Goal: Use online tool/utility: Use online tool/utility

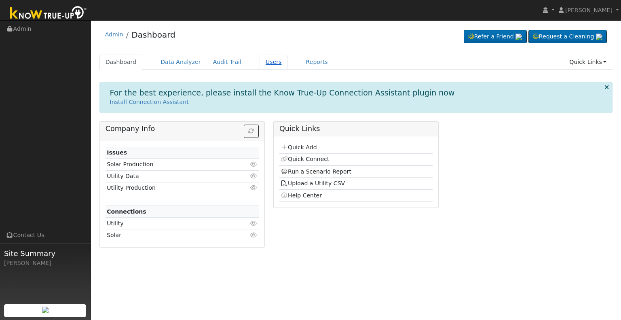
click at [261, 59] on link "Users" at bounding box center [274, 62] width 28 height 15
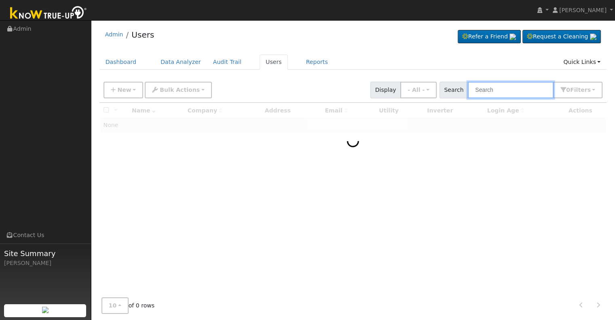
click at [504, 94] on input "text" at bounding box center [511, 90] width 86 height 17
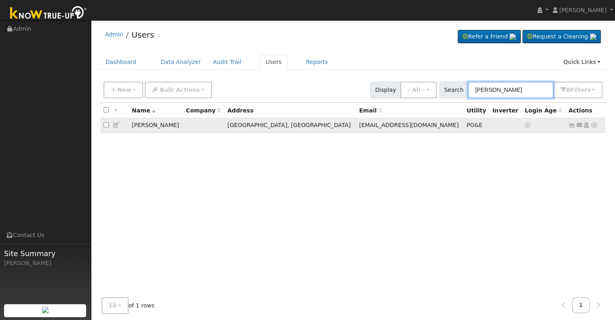
type input "edward ema"
click at [595, 126] on icon at bounding box center [594, 125] width 7 height 6
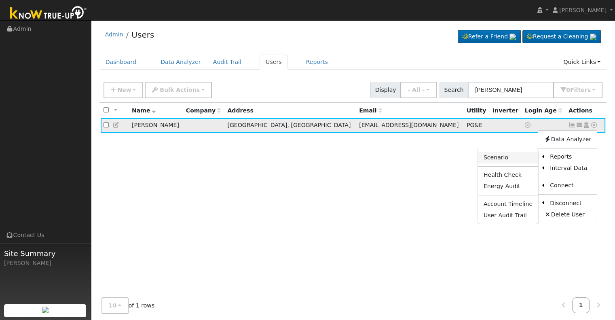
click at [512, 157] on link "Scenario" at bounding box center [508, 157] width 60 height 11
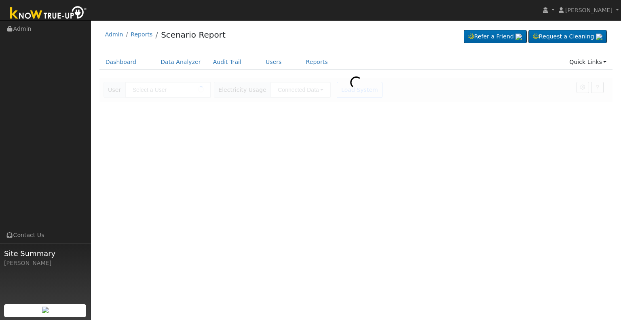
type input "[PERSON_NAME]"
type input "Pacific Gas & Electric"
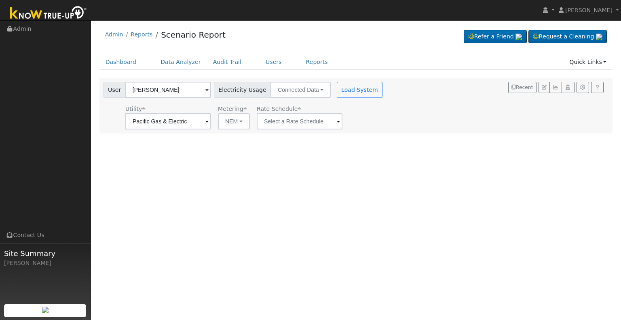
click at [337, 121] on span at bounding box center [338, 121] width 3 height 9
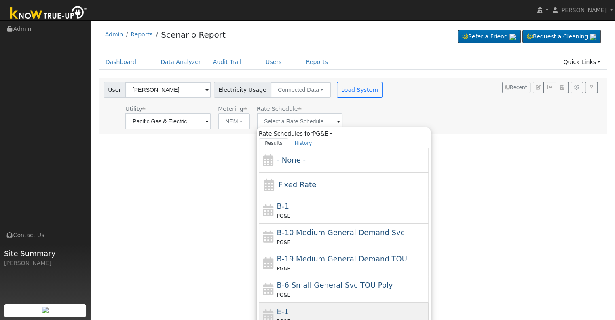
click at [296, 309] on div "E-1 PG&E" at bounding box center [352, 315] width 150 height 19
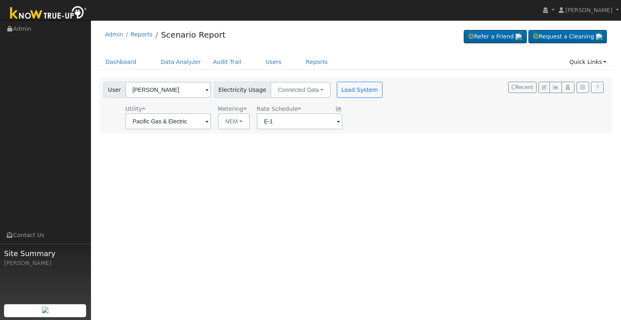
click at [337, 121] on span at bounding box center [338, 121] width 3 height 9
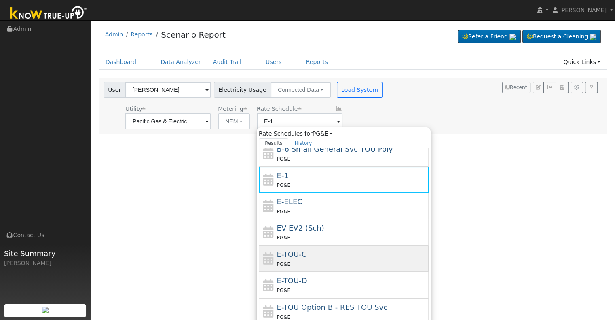
scroll to position [126, 0]
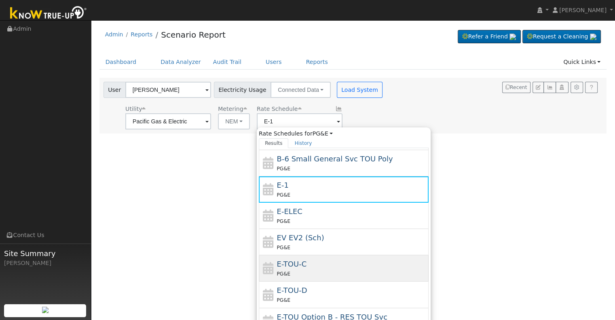
click at [312, 267] on div "E-TOU-C PG&E" at bounding box center [352, 268] width 150 height 19
type input "E-TOU-C"
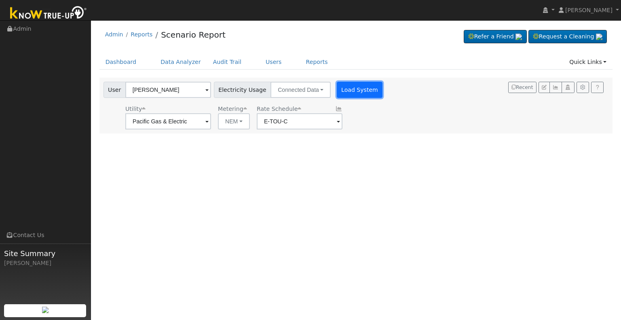
click at [353, 85] on button "Load System" at bounding box center [360, 90] width 46 height 16
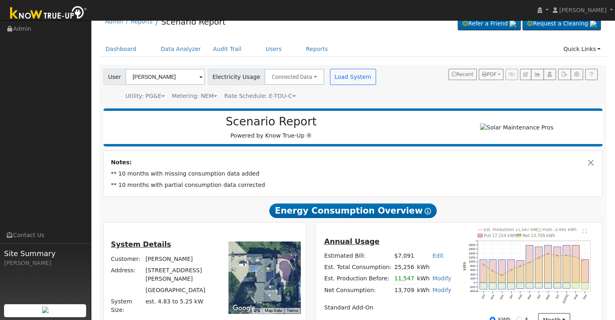
scroll to position [0, 0]
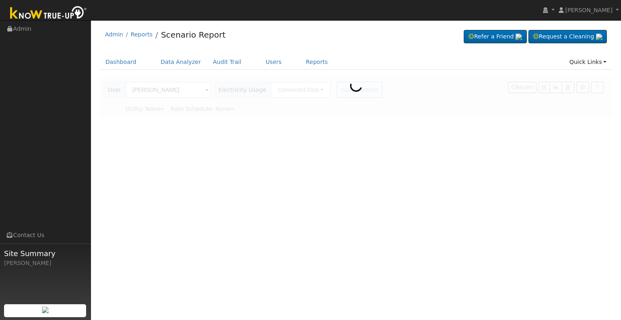
type input "Pacific Gas & Electric"
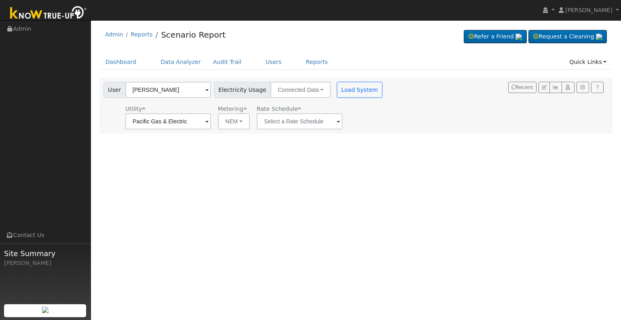
click at [337, 121] on span at bounding box center [338, 121] width 3 height 9
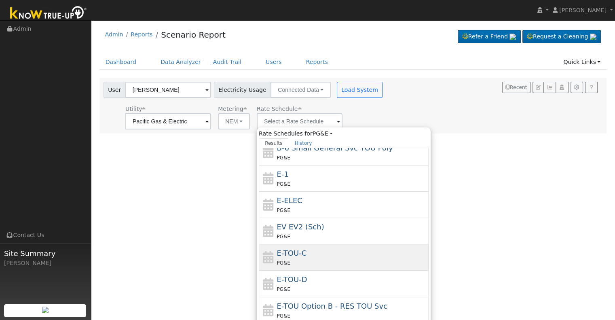
scroll to position [140, 0]
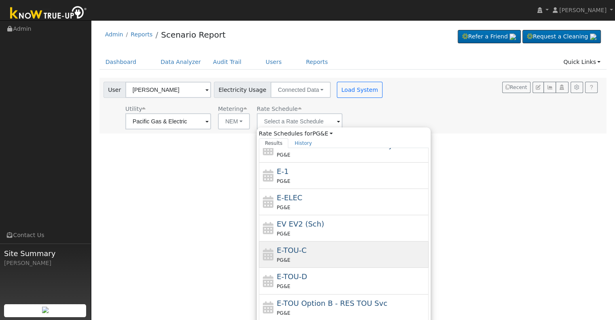
click at [309, 256] on div "PG&E" at bounding box center [352, 260] width 150 height 8
type input "E-TOU-C"
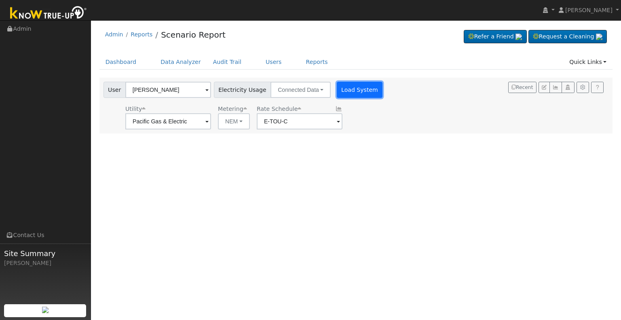
click at [350, 91] on button "Load System" at bounding box center [360, 90] width 46 height 16
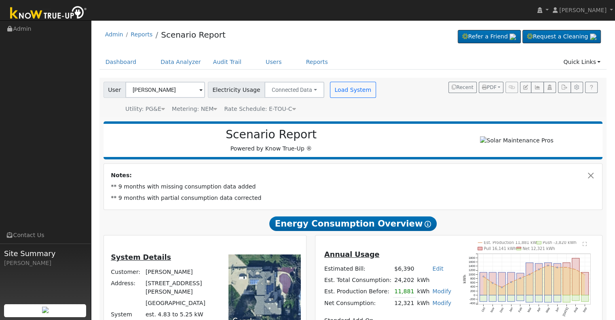
click at [338, 177] on td "Notes:" at bounding box center [353, 175] width 487 height 11
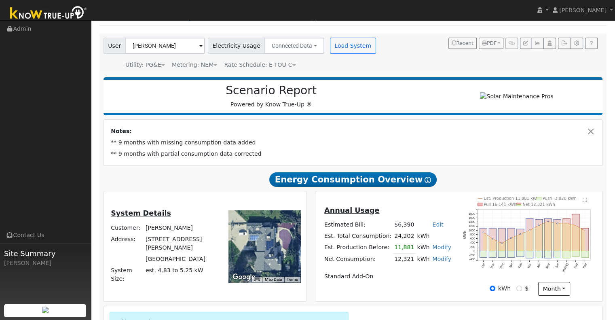
scroll to position [54, 0]
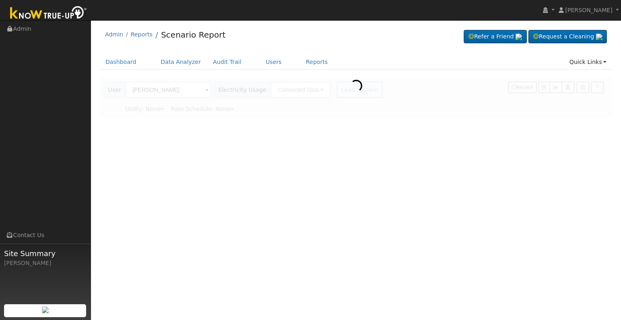
type input "Pacific Gas & Electric"
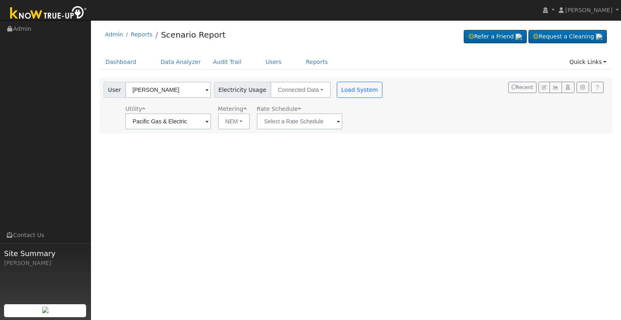
click at [337, 121] on span at bounding box center [338, 121] width 3 height 9
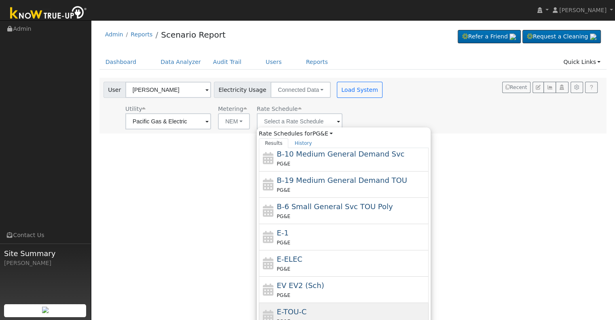
scroll to position [94, 0]
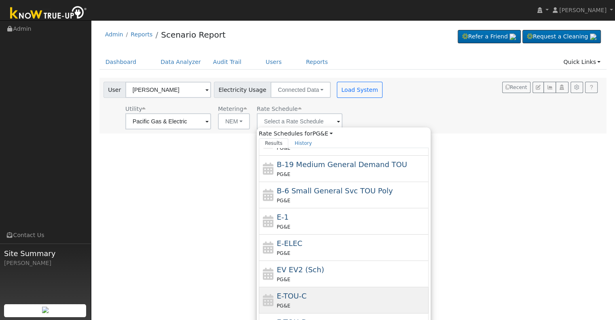
click at [311, 301] on div "PG&E" at bounding box center [352, 305] width 150 height 8
type input "E-TOU-C"
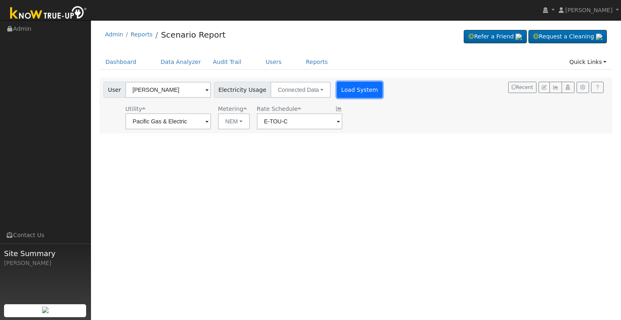
click at [357, 90] on button "Load System" at bounding box center [360, 90] width 46 height 16
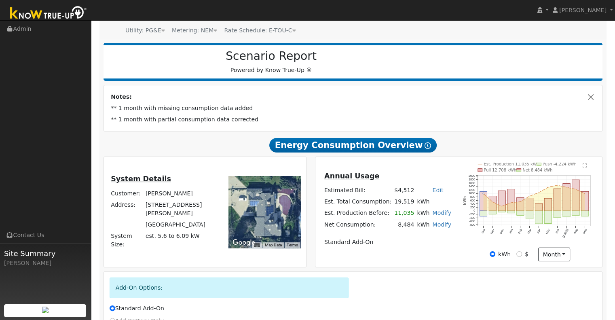
scroll to position [81, 0]
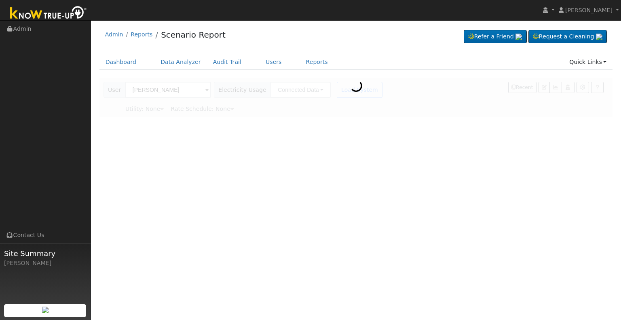
type input "Pacific Gas & Electric"
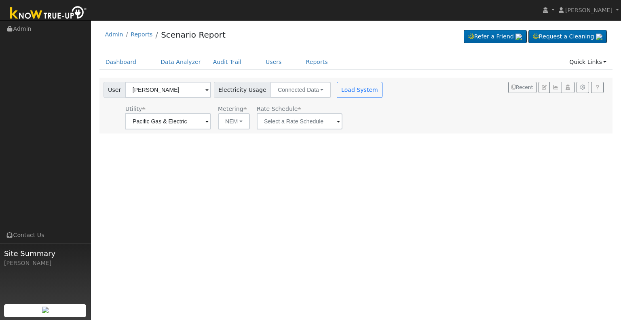
click at [337, 121] on span at bounding box center [338, 121] width 3 height 9
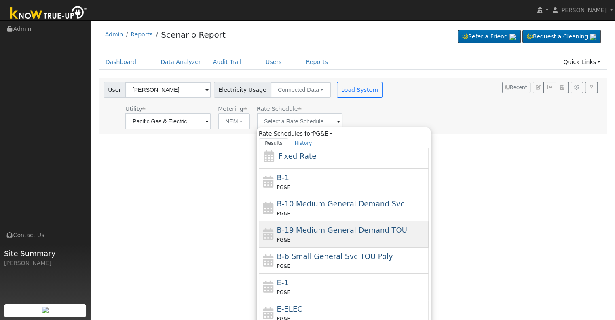
scroll to position [121, 0]
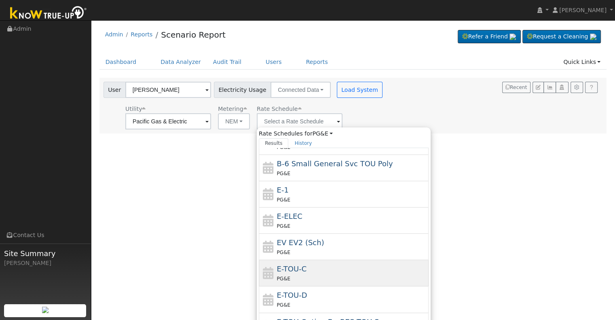
click at [319, 269] on div "E-TOU-C PG&E" at bounding box center [352, 272] width 150 height 19
type input "E-TOU-C"
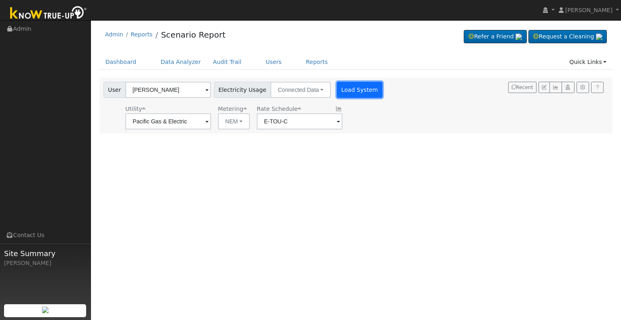
click at [346, 90] on button "Load System" at bounding box center [360, 90] width 46 height 16
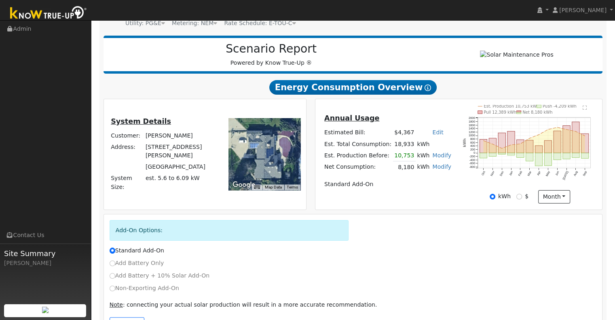
scroll to position [117, 0]
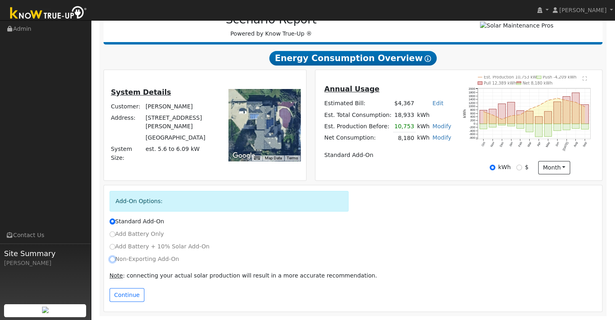
click at [112, 259] on input "Non-Exporting Add-On" at bounding box center [113, 259] width 6 height 6
radio input "true"
radio input "false"
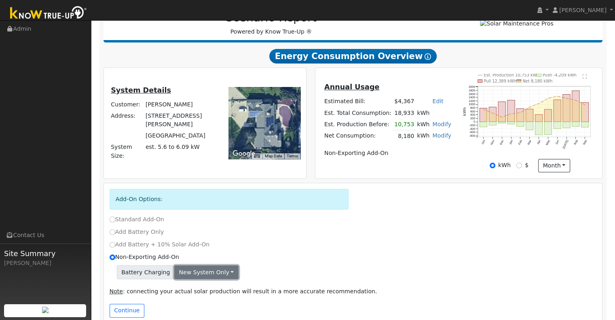
click at [220, 273] on button "New system only" at bounding box center [206, 272] width 64 height 14
click at [201, 299] on link "Both systems" at bounding box center [205, 300] width 60 height 11
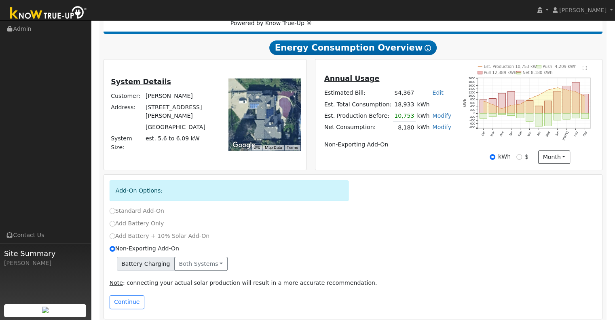
scroll to position [134, 0]
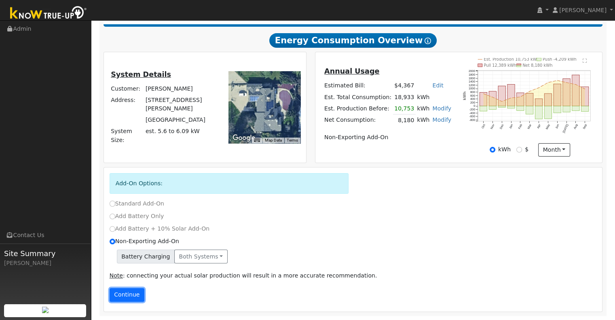
click at [129, 293] on button "Continue" at bounding box center [127, 295] width 35 height 14
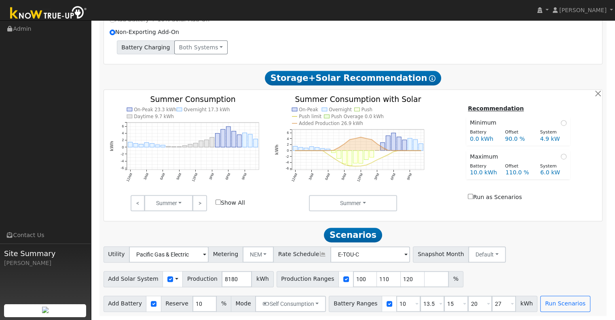
scroll to position [345, 0]
click at [401, 276] on input "120" at bounding box center [413, 279] width 24 height 16
click at [401, 280] on input "120" at bounding box center [413, 279] width 24 height 16
type input "1"
click at [424, 304] on input "13.5" at bounding box center [432, 304] width 24 height 16
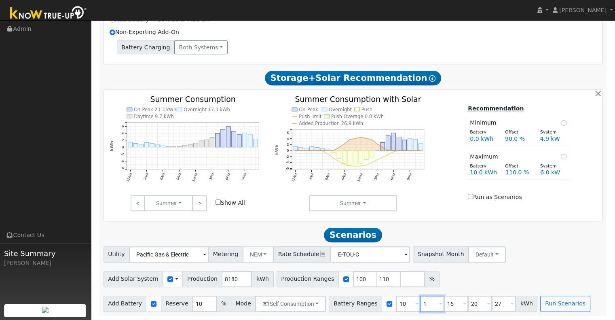
type input "15"
type input "20"
type input "27"
type input "20"
type input "27"
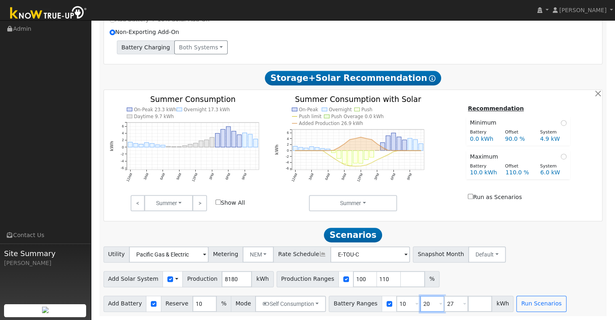
type input "20"
click at [447, 301] on input "27" at bounding box center [456, 304] width 24 height 16
type input "2"
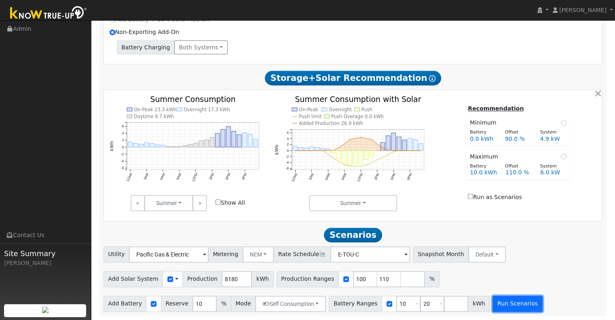
click at [511, 305] on button "Run Scenarios" at bounding box center [518, 304] width 50 height 16
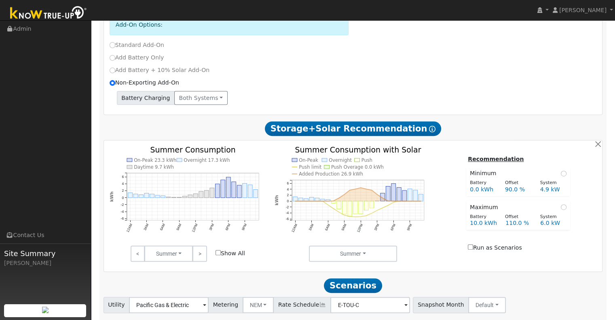
scroll to position [291, 0]
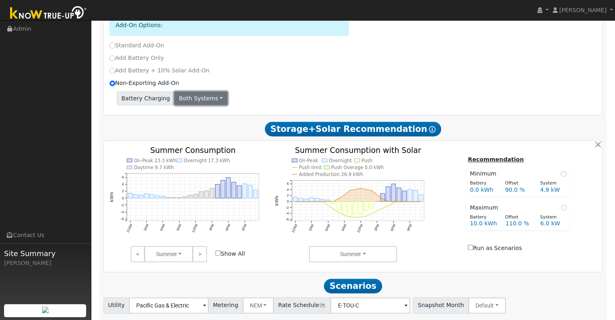
click at [208, 98] on button "Both systems" at bounding box center [200, 98] width 53 height 14
click at [194, 118] on link "New system only" at bounding box center [205, 114] width 60 height 11
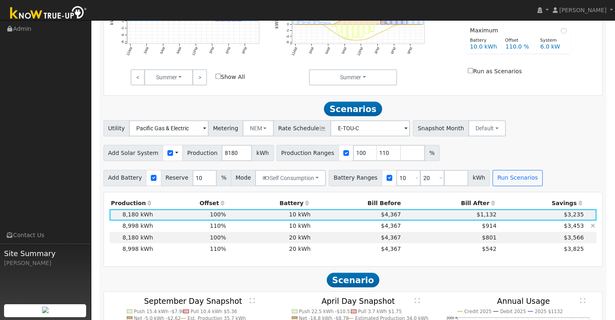
scroll to position [493, 0]
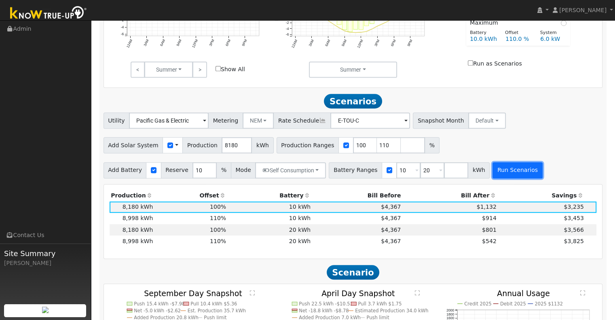
click at [507, 171] on button "Run Scenarios" at bounding box center [518, 170] width 50 height 16
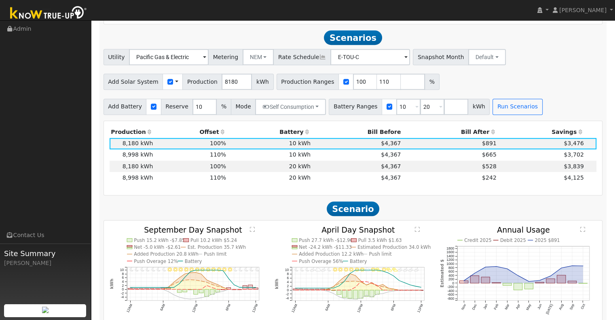
scroll to position [565, 0]
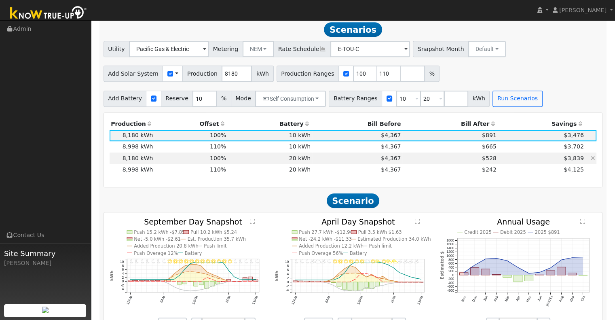
click at [269, 162] on td "20 kWh" at bounding box center [270, 158] width 85 height 11
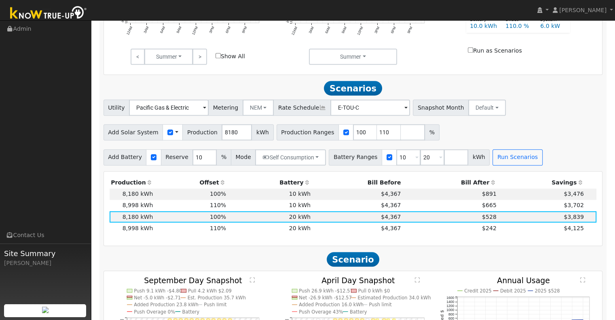
scroll to position [497, 0]
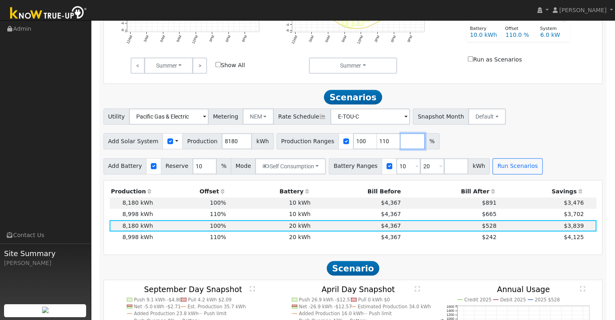
click at [401, 142] on input "number" at bounding box center [413, 141] width 24 height 16
type input "130"
click at [502, 167] on button "Run Scenarios" at bounding box center [518, 166] width 50 height 16
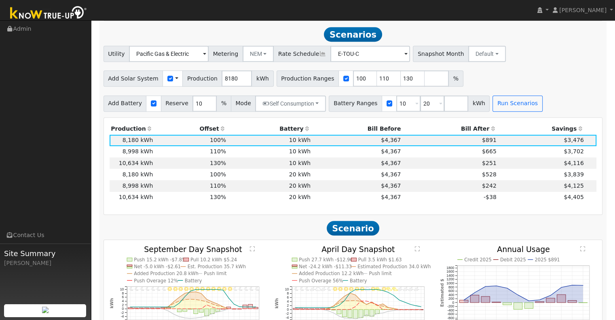
scroll to position [565, 0]
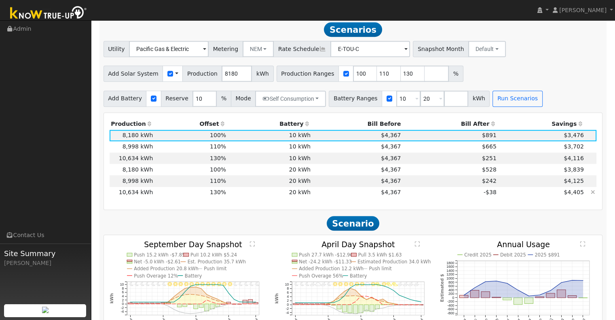
click at [255, 195] on td "20 kWh" at bounding box center [270, 192] width 85 height 11
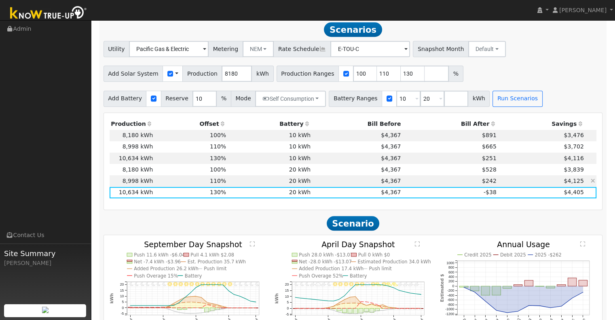
click at [331, 181] on td "$4,367" at bounding box center [357, 180] width 90 height 11
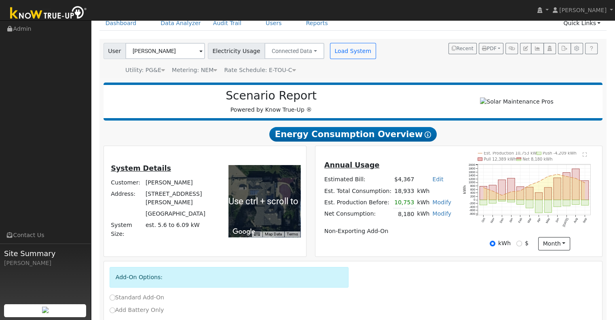
scroll to position [39, 0]
click at [368, 249] on div "Annual Usage Estimated Bill: $4,367 Edit Estimated Bill $ Annual Est. Total Con…" at bounding box center [459, 201] width 284 height 99
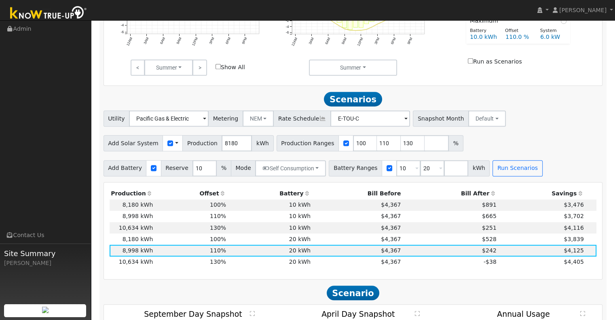
scroll to position [499, 0]
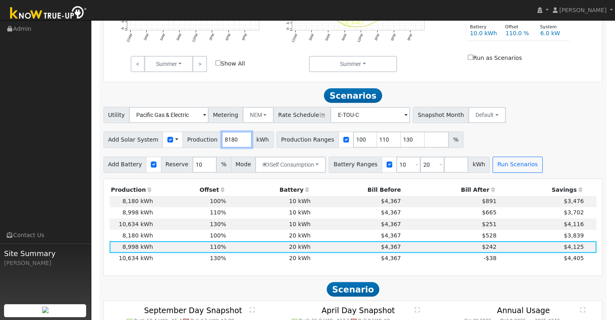
drag, startPoint x: 229, startPoint y: 141, endPoint x: 204, endPoint y: 143, distance: 25.6
click at [204, 143] on div "Add Solar System Use CSV Data Production 8180 kWh" at bounding box center [189, 139] width 170 height 16
type input "9363"
click at [396, 166] on input "10" at bounding box center [408, 165] width 24 height 16
type input "20"
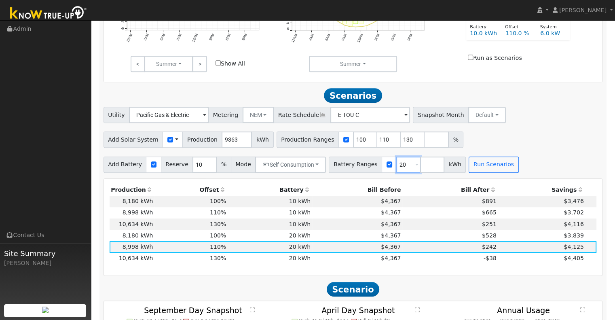
type input "20"
click at [377, 142] on input "110" at bounding box center [389, 139] width 24 height 16
type input "130"
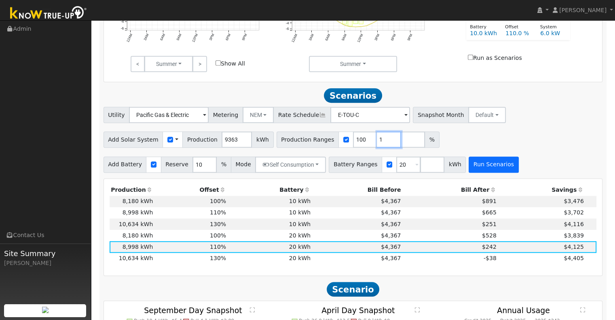
type input "1"
type input "100"
click at [481, 166] on button "Run Scenarios" at bounding box center [494, 165] width 50 height 16
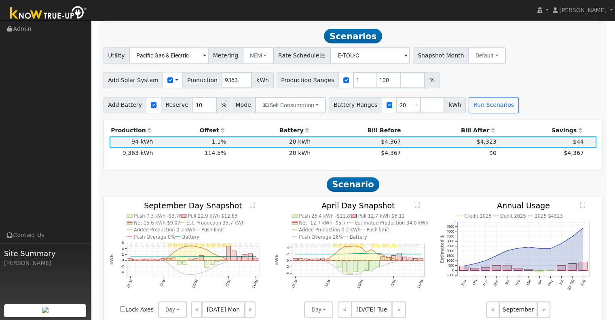
scroll to position [565, 0]
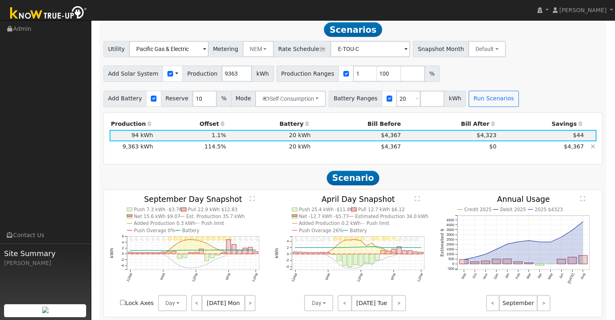
click at [452, 151] on td "$0" at bounding box center [450, 146] width 95 height 11
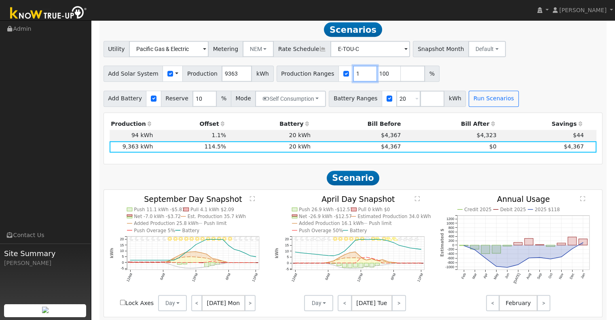
click at [353, 77] on input "1" at bounding box center [365, 74] width 24 height 16
type input "100"
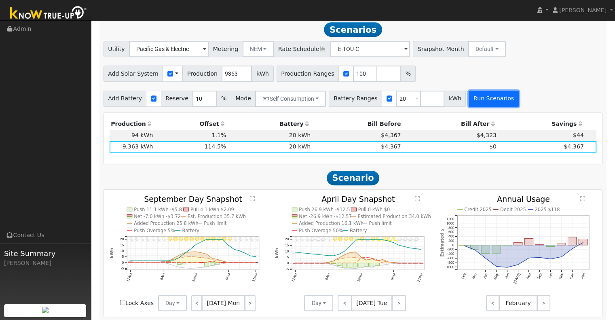
click at [475, 106] on button "Run Scenarios" at bounding box center [494, 99] width 50 height 16
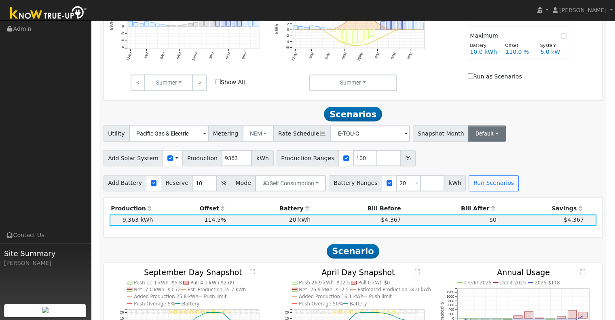
scroll to position [484, 0]
